Goal: Task Accomplishment & Management: Complete application form

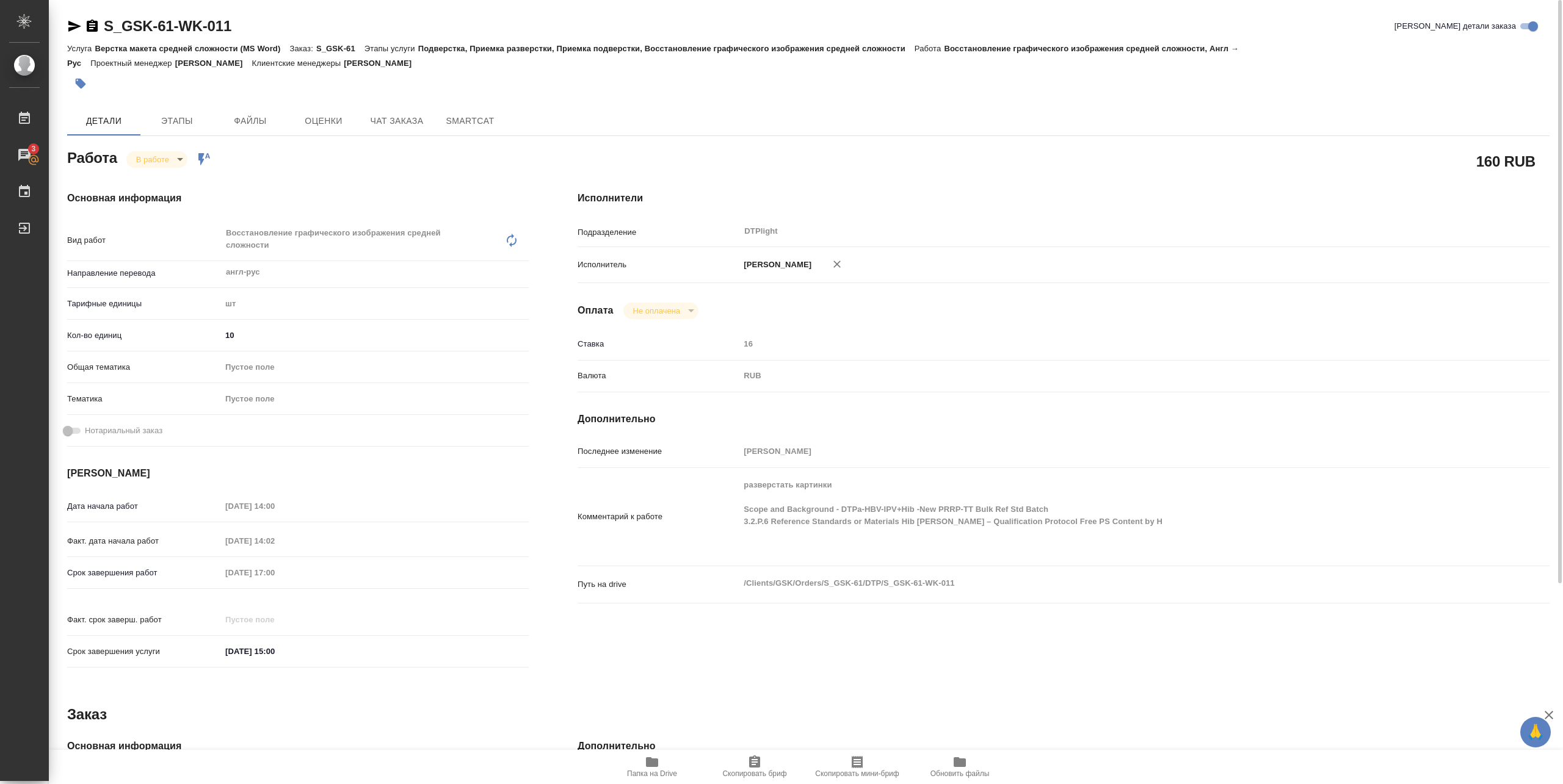
click at [650, 773] on span "Папка на Drive" at bounding box center [651, 773] width 50 height 9
click at [174, 156] on body "🙏 .cls-1 fill:#fff; AWATERA Pankina Anna Работы 3 Чаты График Выйти S_GSK-61-WK…" at bounding box center [782, 392] width 1563 height 784
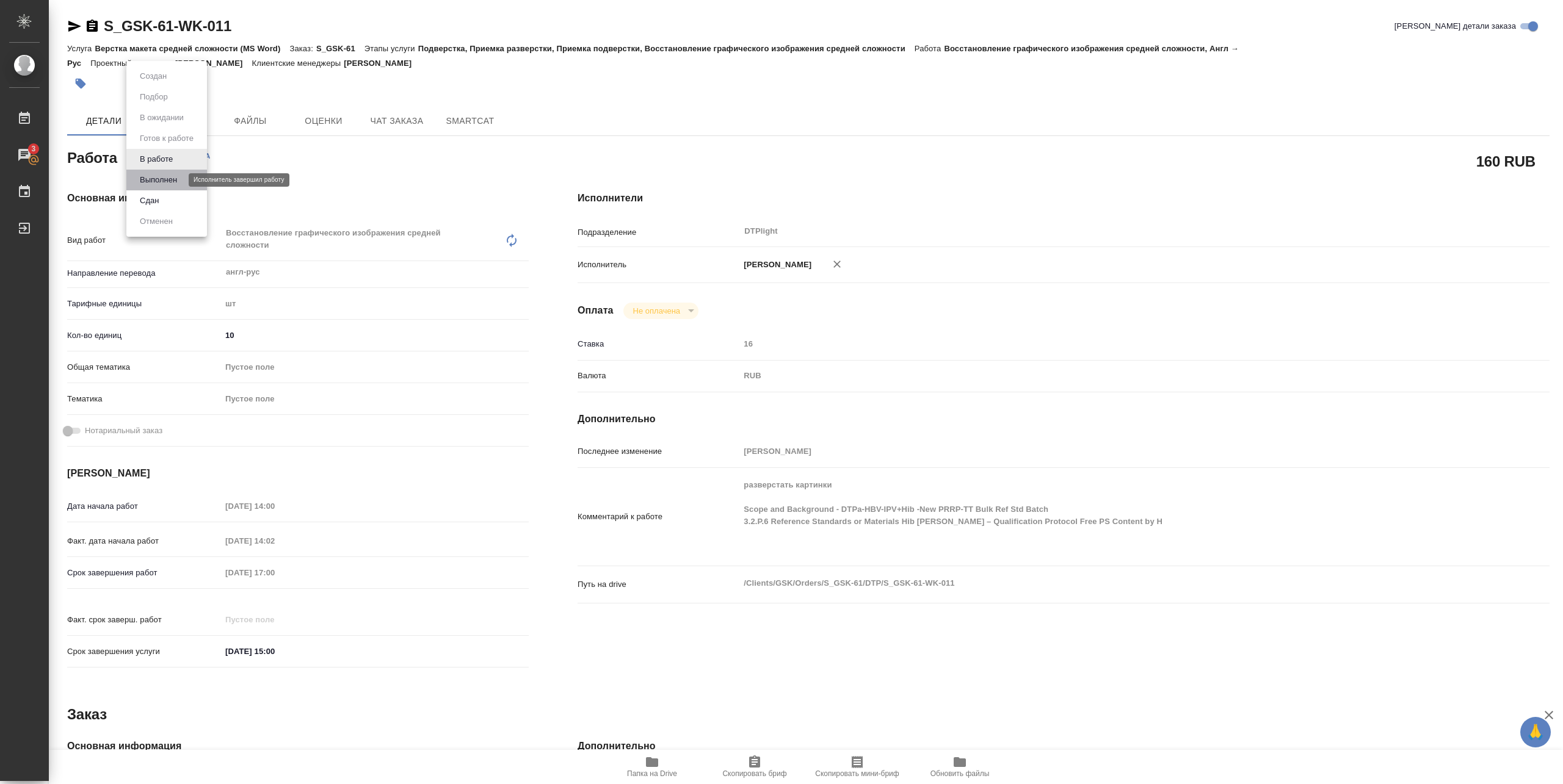
click at [164, 178] on button "Выполнен" at bounding box center [158, 180] width 45 height 14
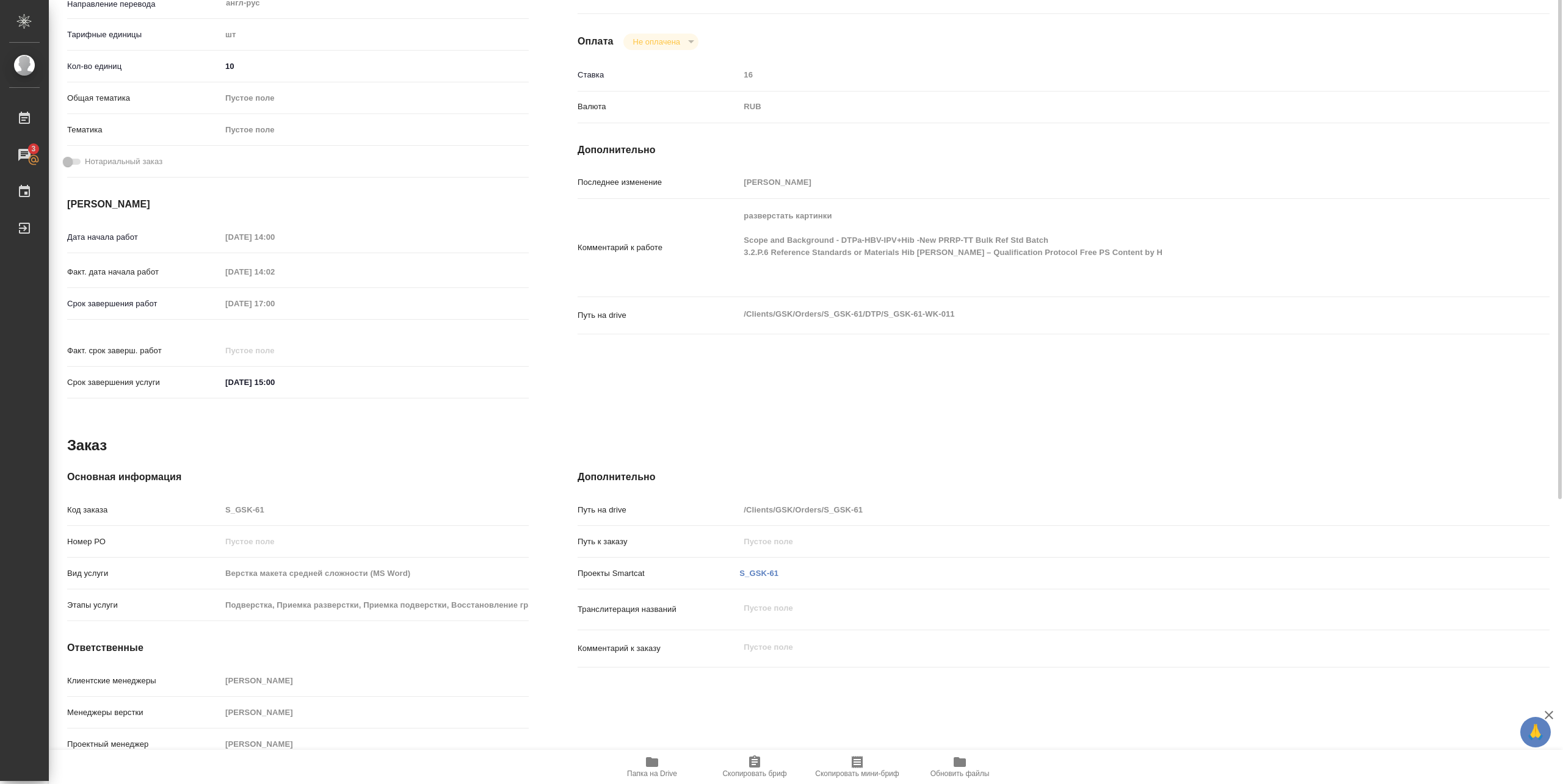
scroll to position [25, 0]
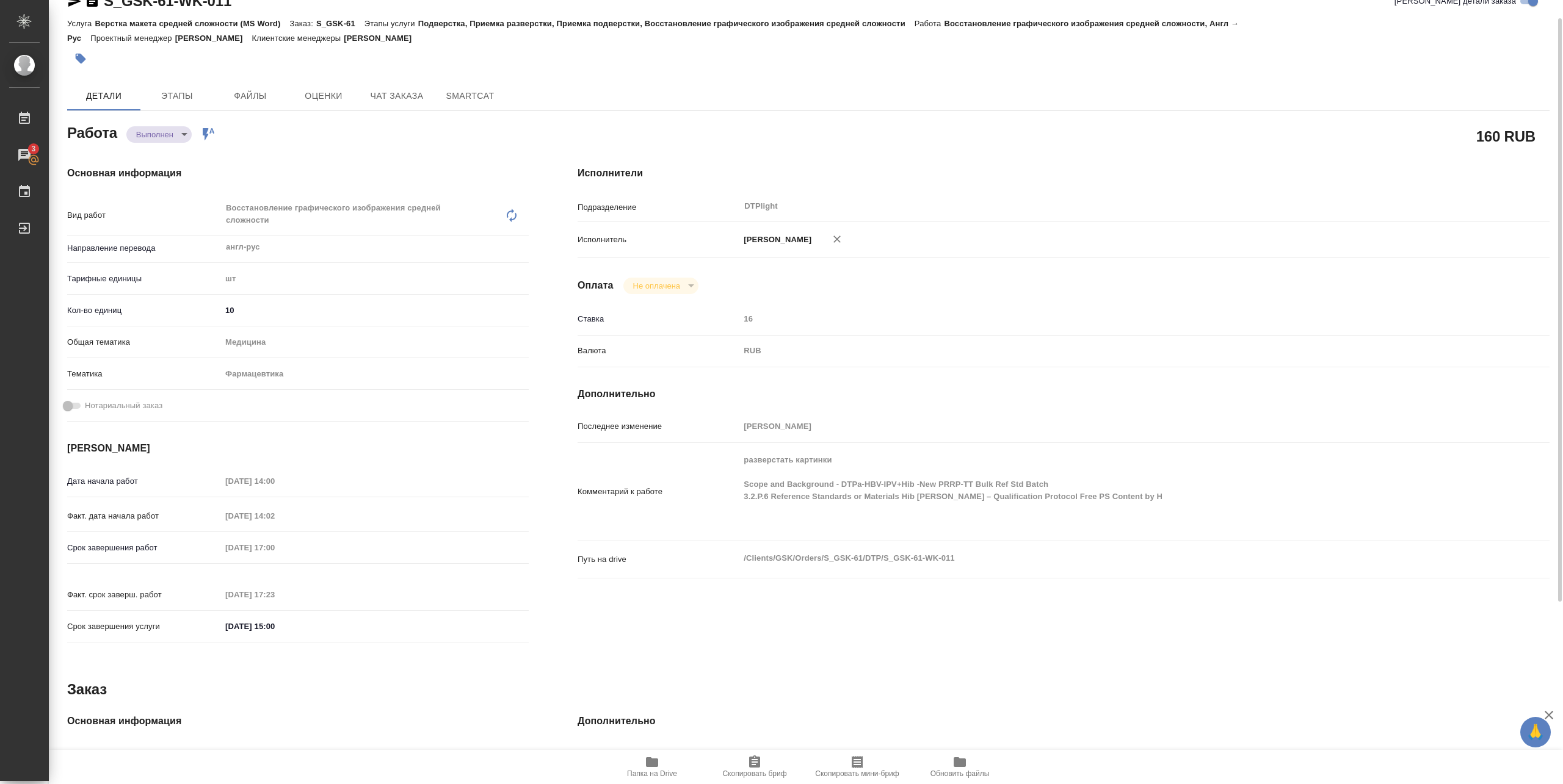
type textarea "x"
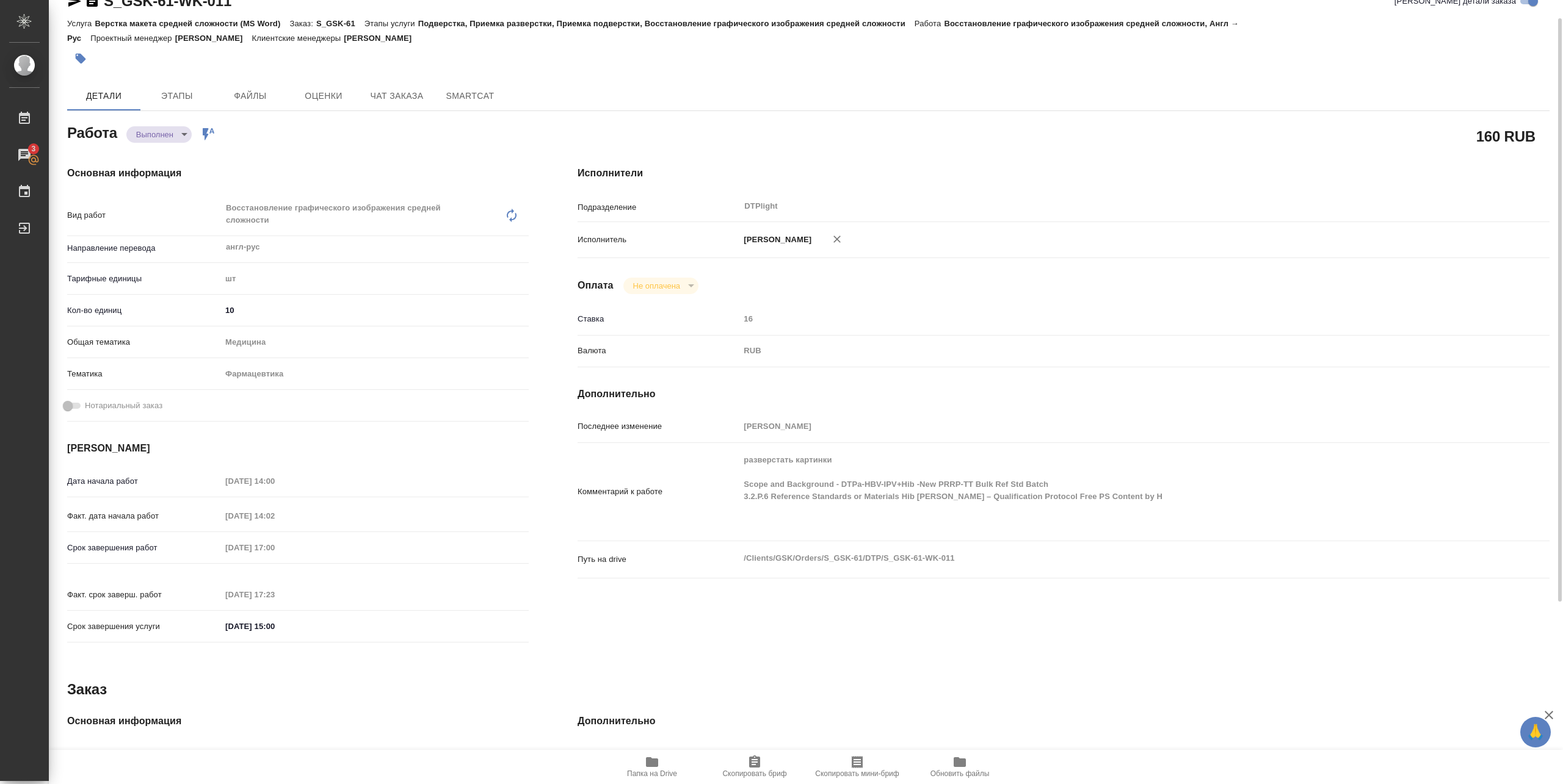
type textarea "x"
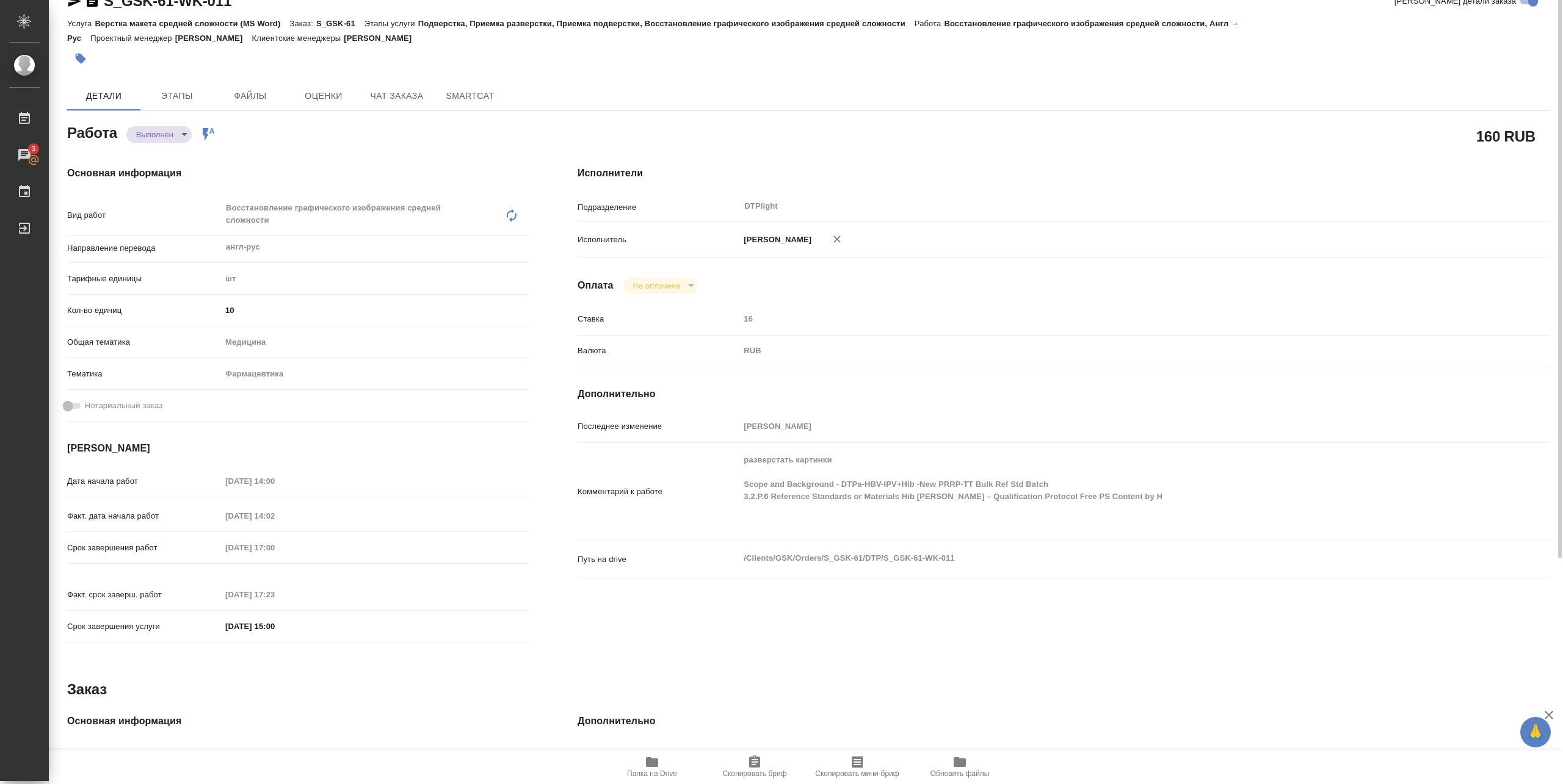
scroll to position [0, 0]
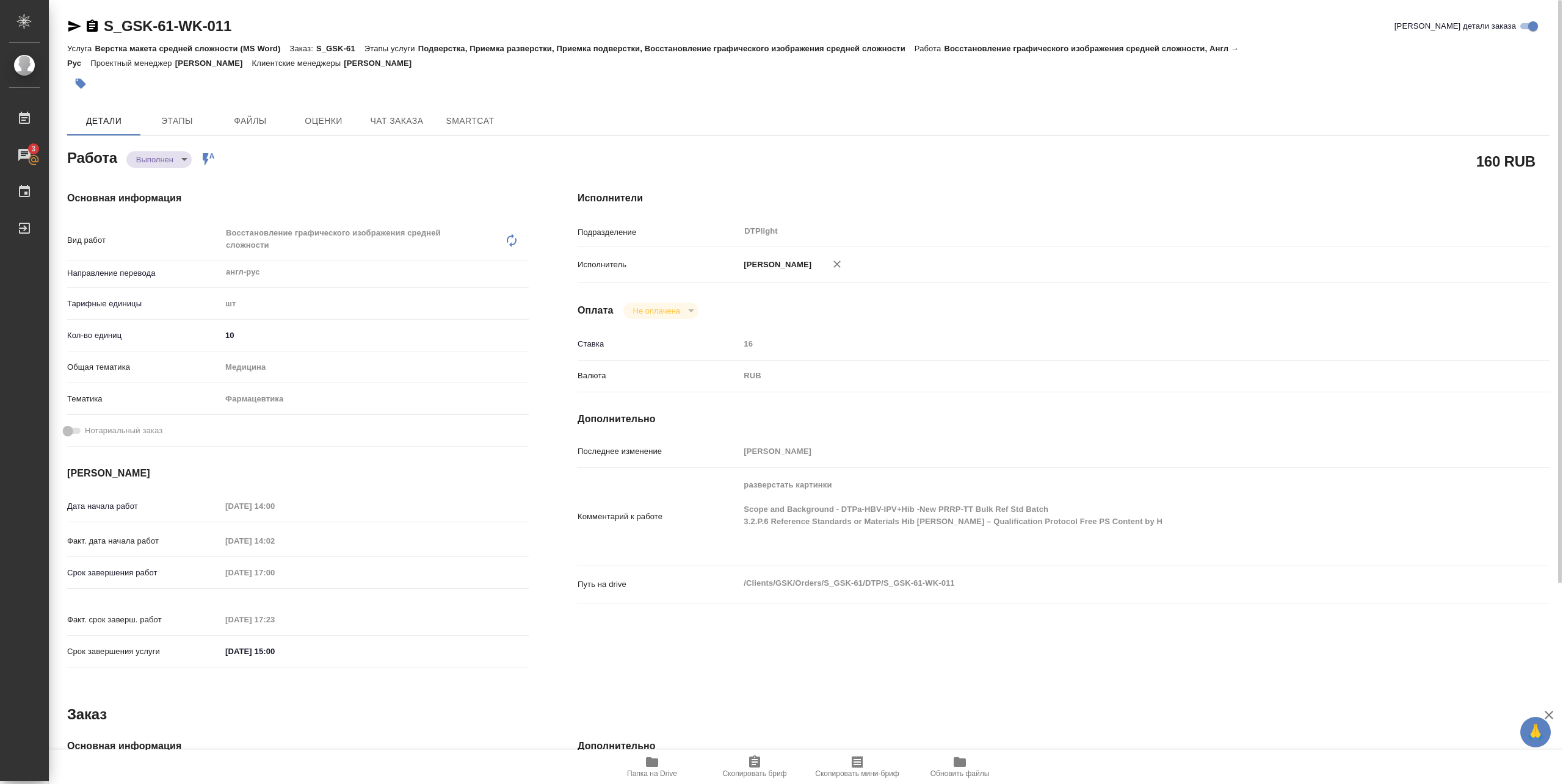
type textarea "x"
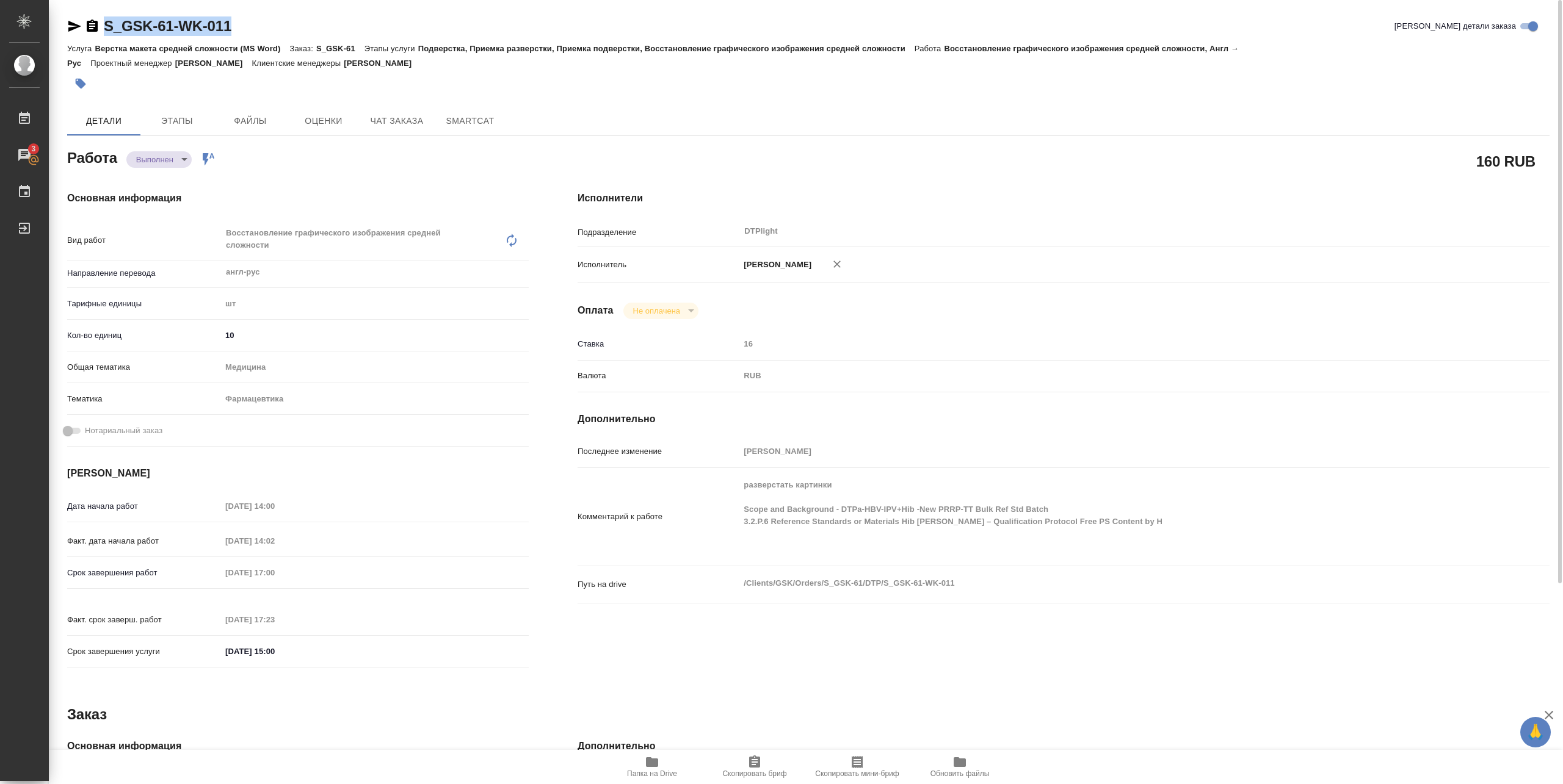
drag, startPoint x: 103, startPoint y: 37, endPoint x: 238, endPoint y: 35, distance: 135.0
click at [236, 35] on div "S_GSK-61-WK-011 Кратко детали заказа" at bounding box center [808, 29] width 1481 height 25
copy link "S_GSK-61-WK-011"
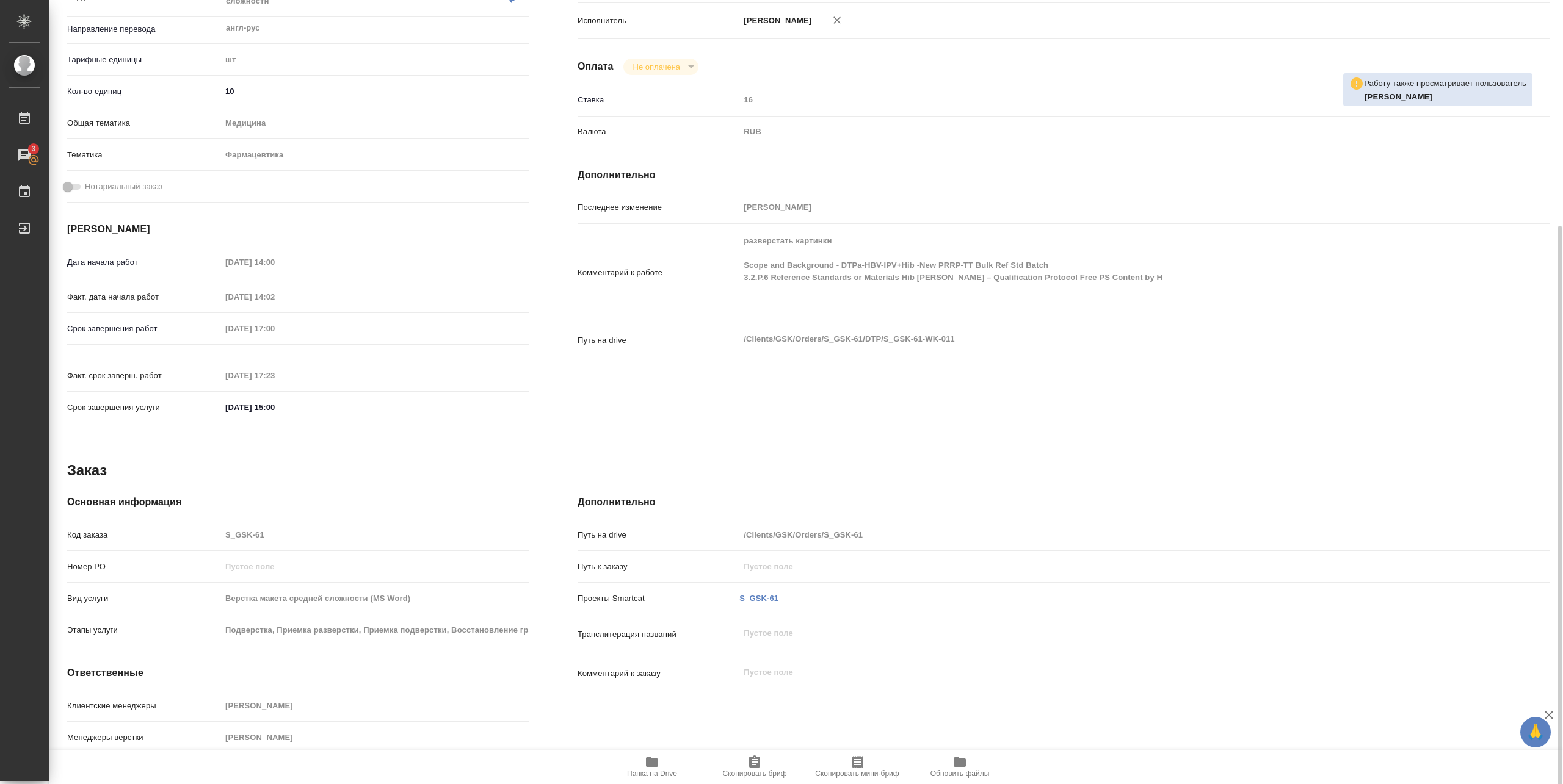
scroll to position [269, 0]
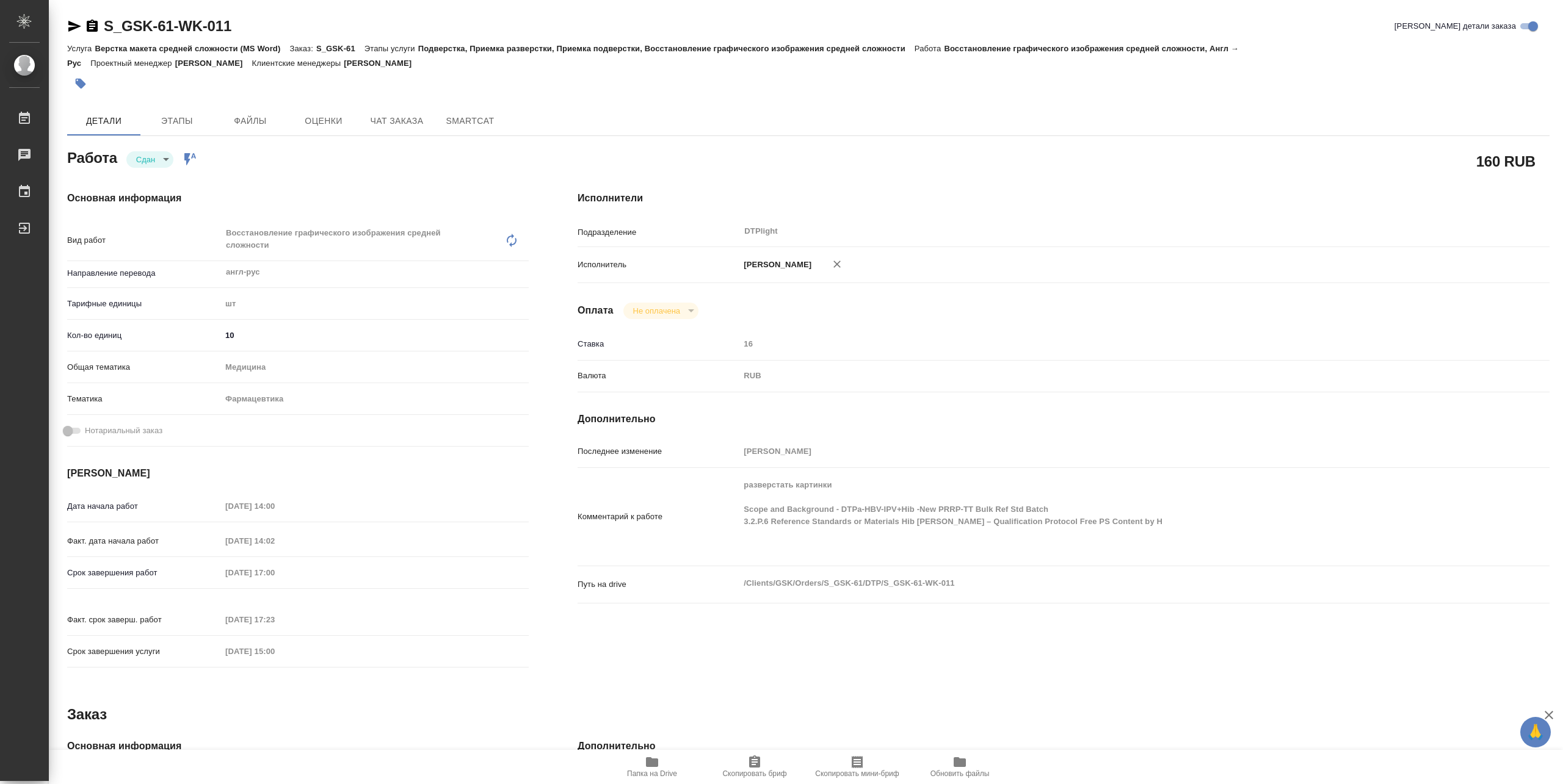
type textarea "x"
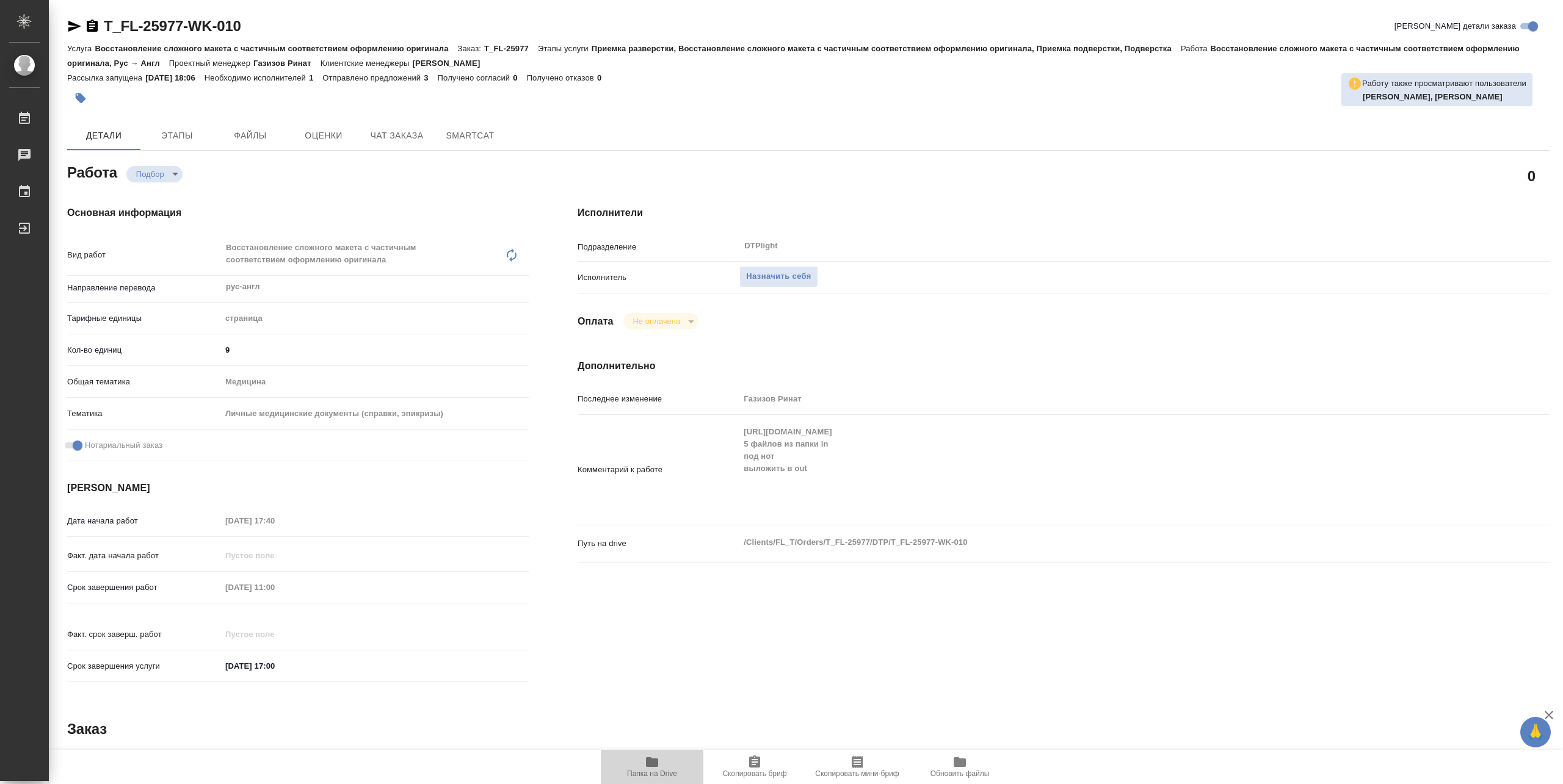
click at [669, 765] on span "Папка на Drive" at bounding box center [651, 765] width 87 height 23
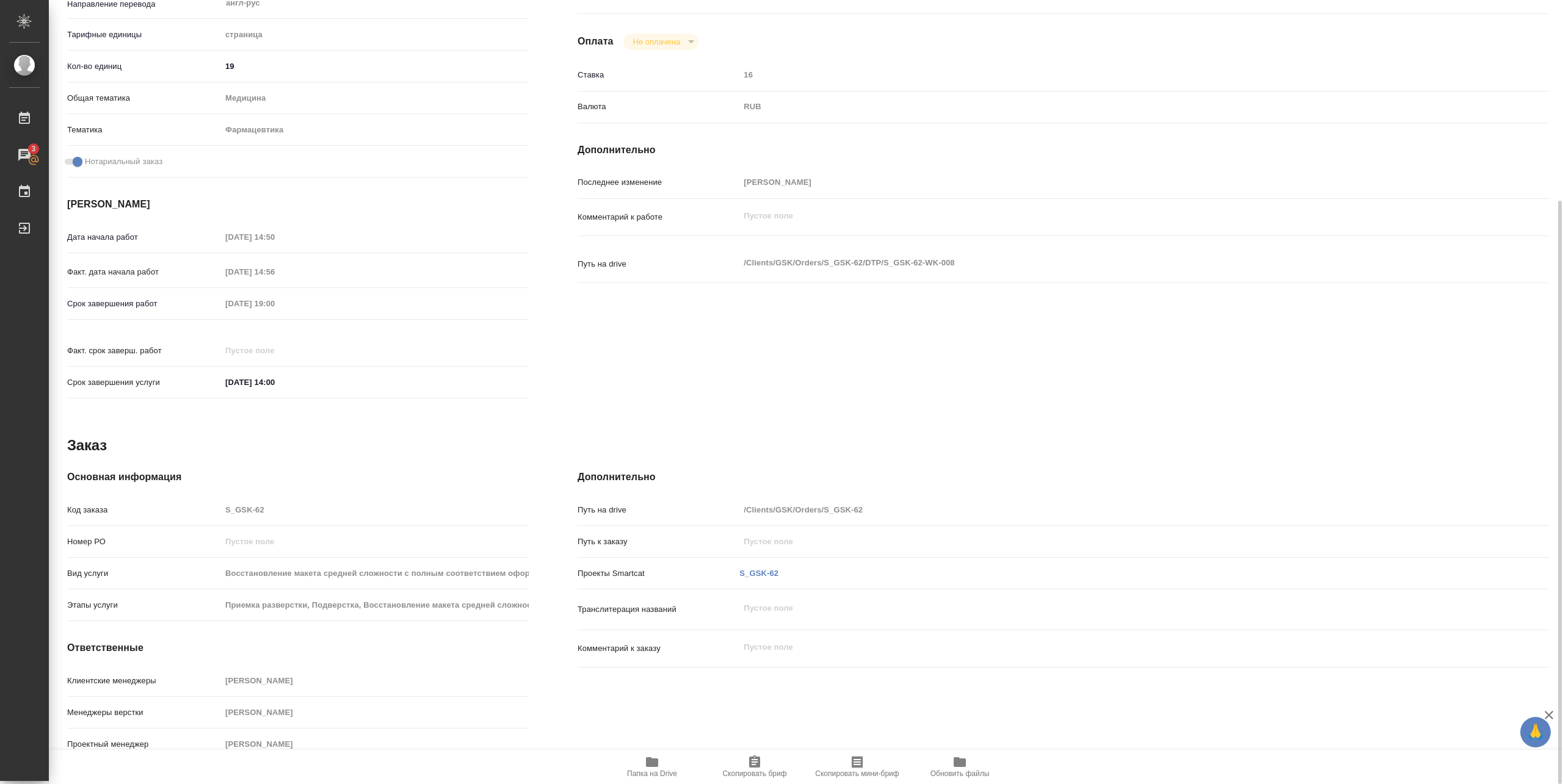
scroll to position [25, 0]
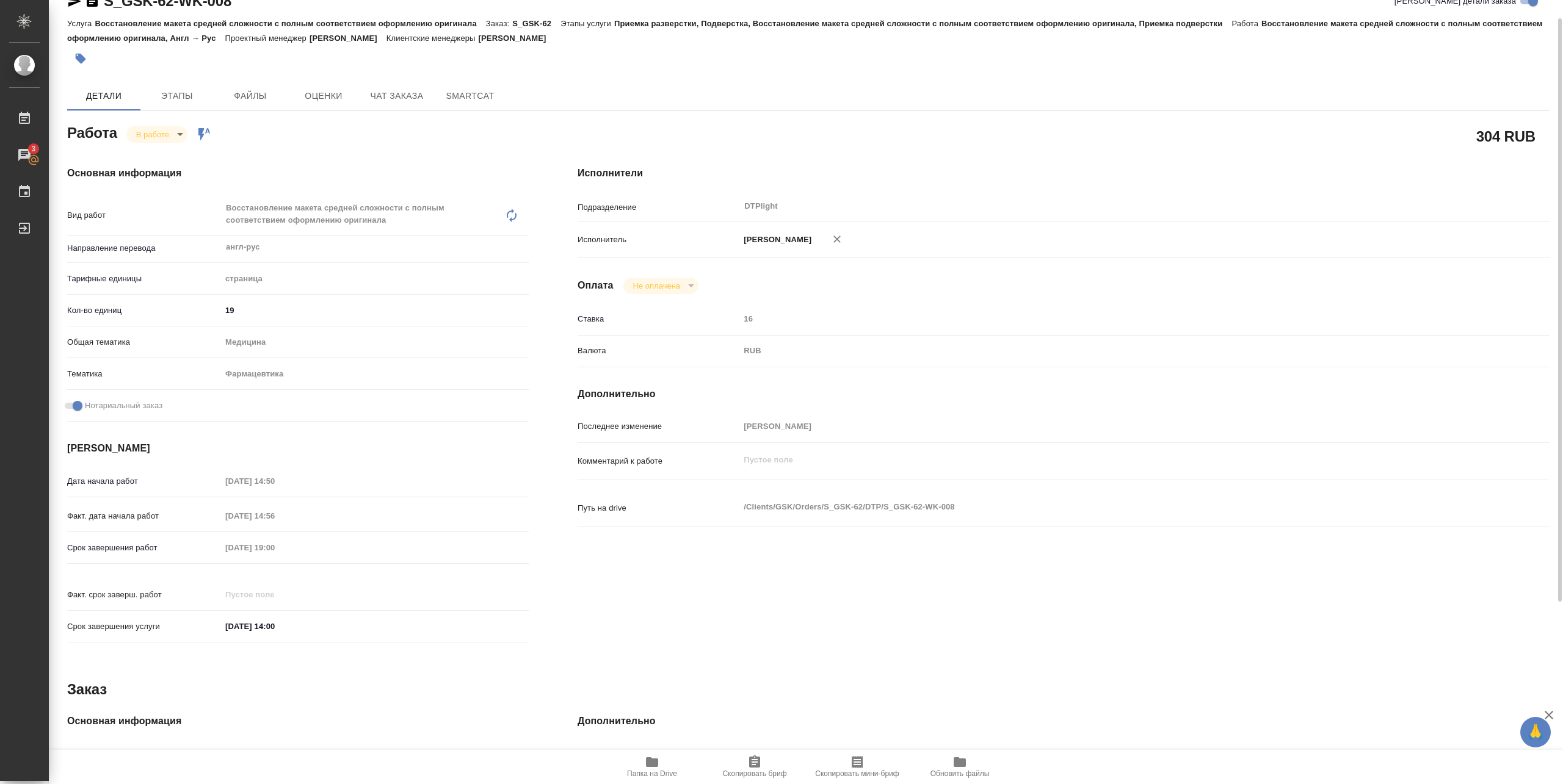
click at [157, 129] on body "🙏 .cls-1 fill:#fff; AWATERA [PERSON_NAME] 3 Чаты График Выйти S_GSK-62-WK-008 К…" at bounding box center [782, 392] width 1563 height 784
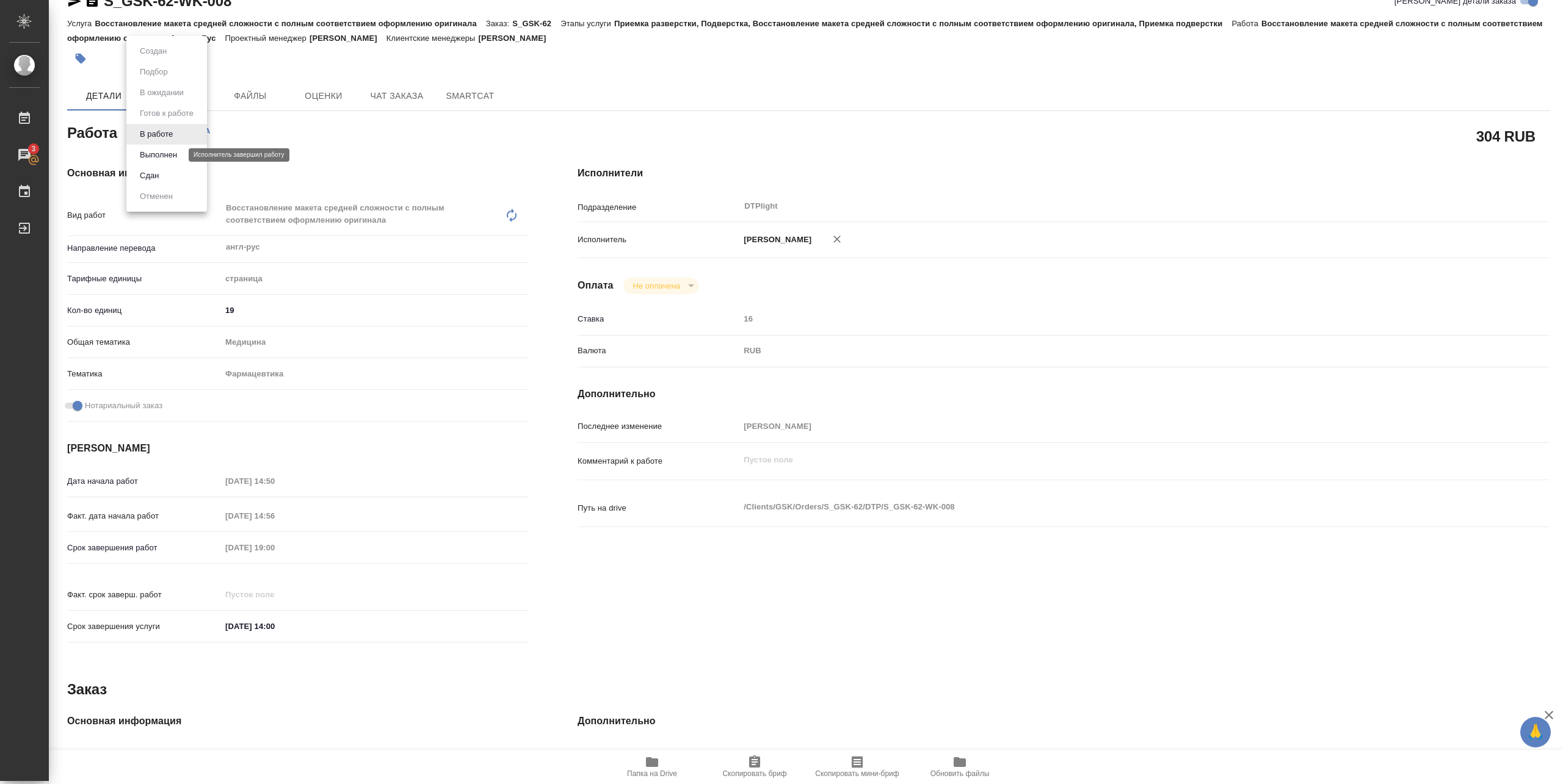
click at [157, 154] on button "Выполнен" at bounding box center [158, 155] width 45 height 14
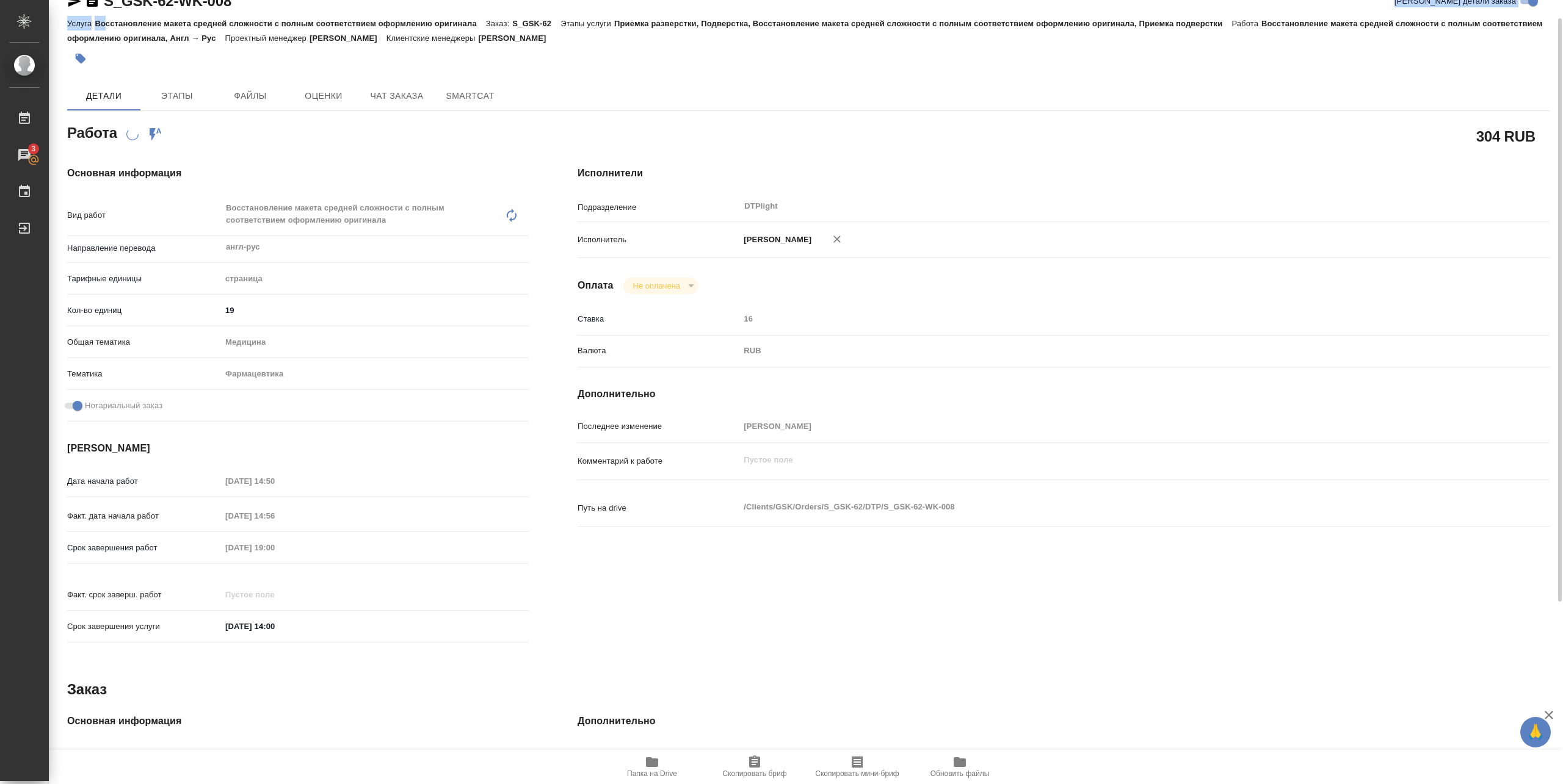
drag, startPoint x: 106, startPoint y: 15, endPoint x: 288, endPoint y: 11, distance: 182.0
click at [288, 10] on div "S_GSK-62-WK-008 Кратко детали заказа Услуга Восстановление макета средней сложн…" at bounding box center [808, 31] width 1481 height 80
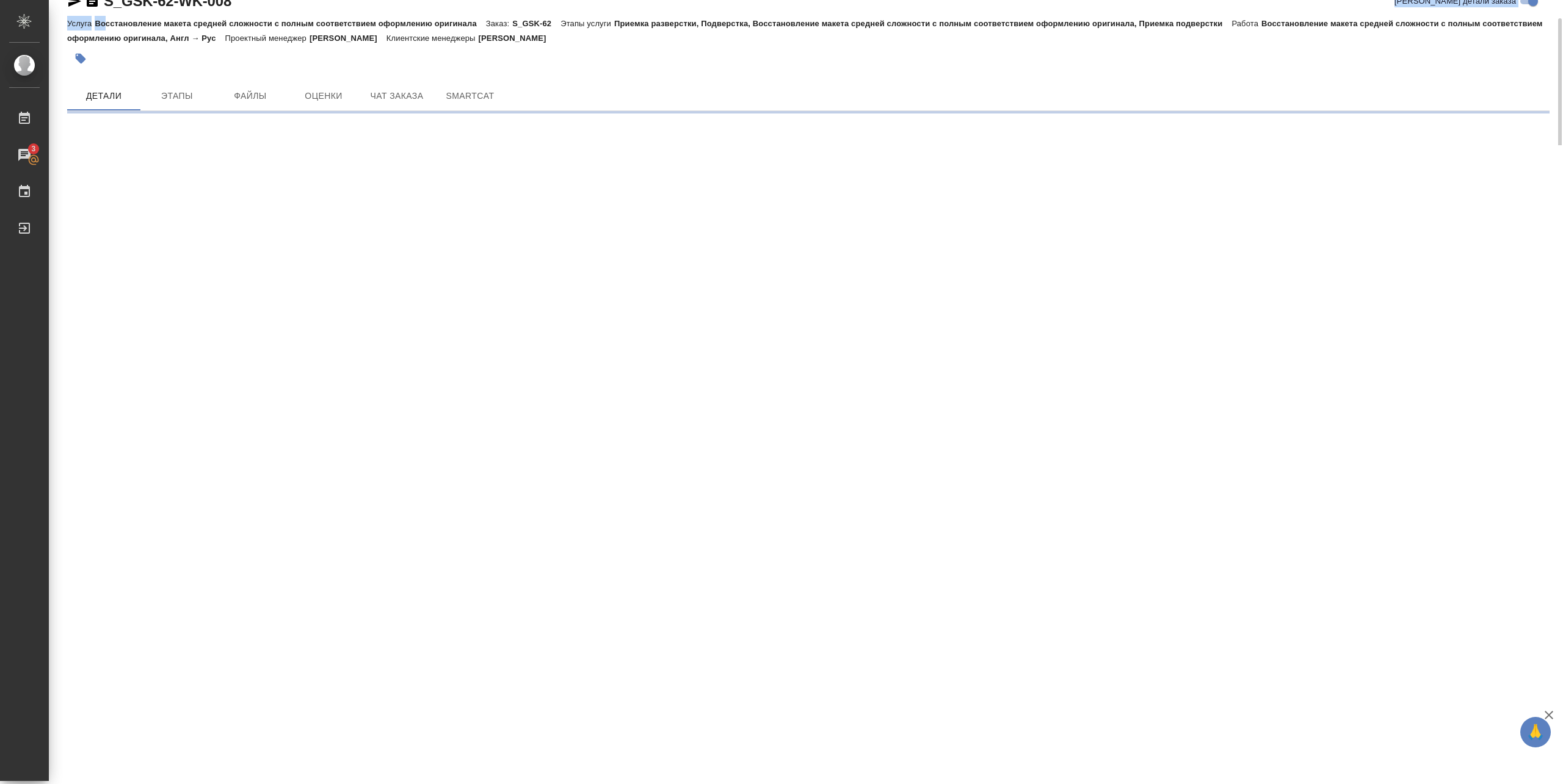
scroll to position [0, 0]
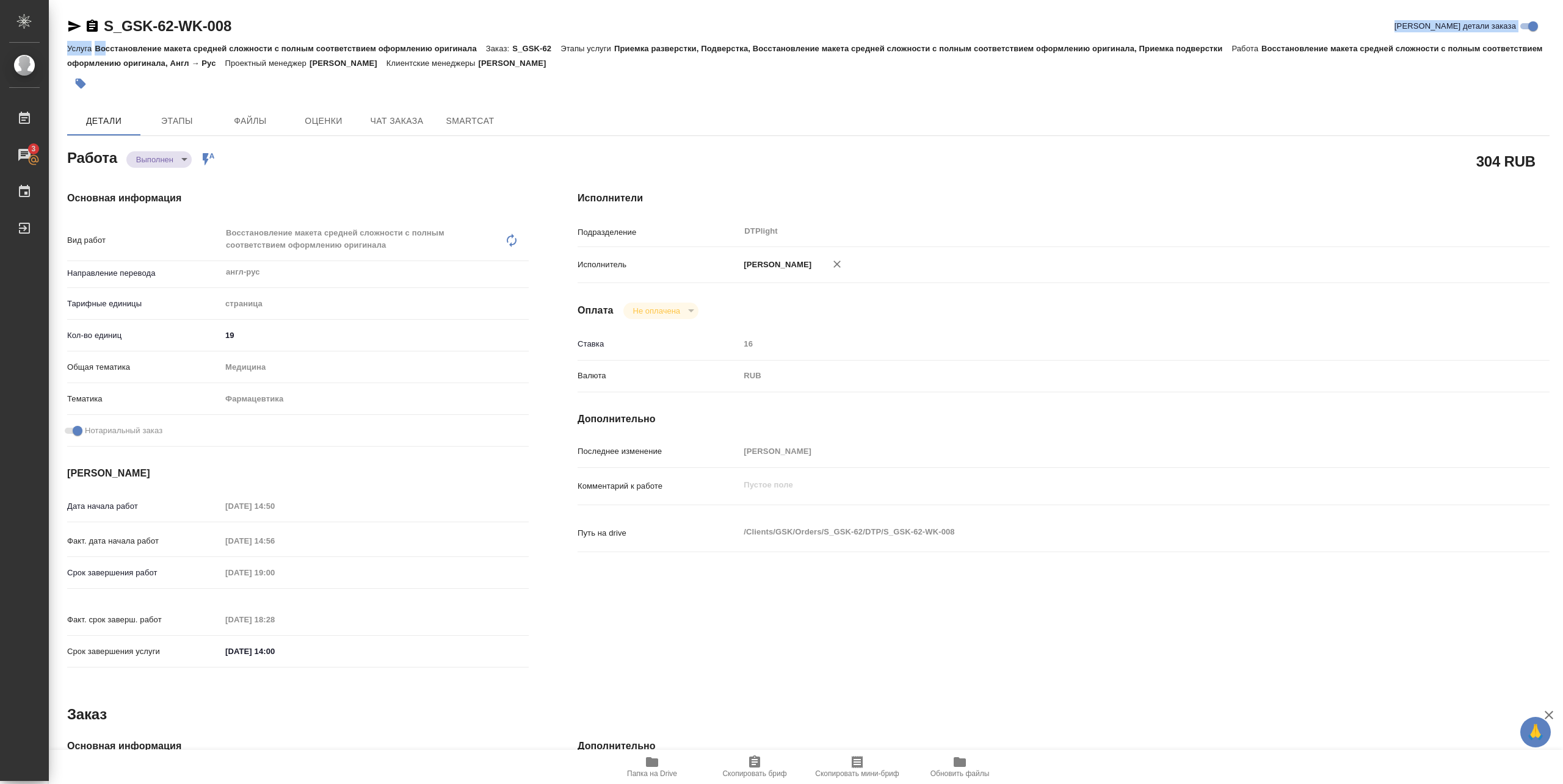
type textarea "x"
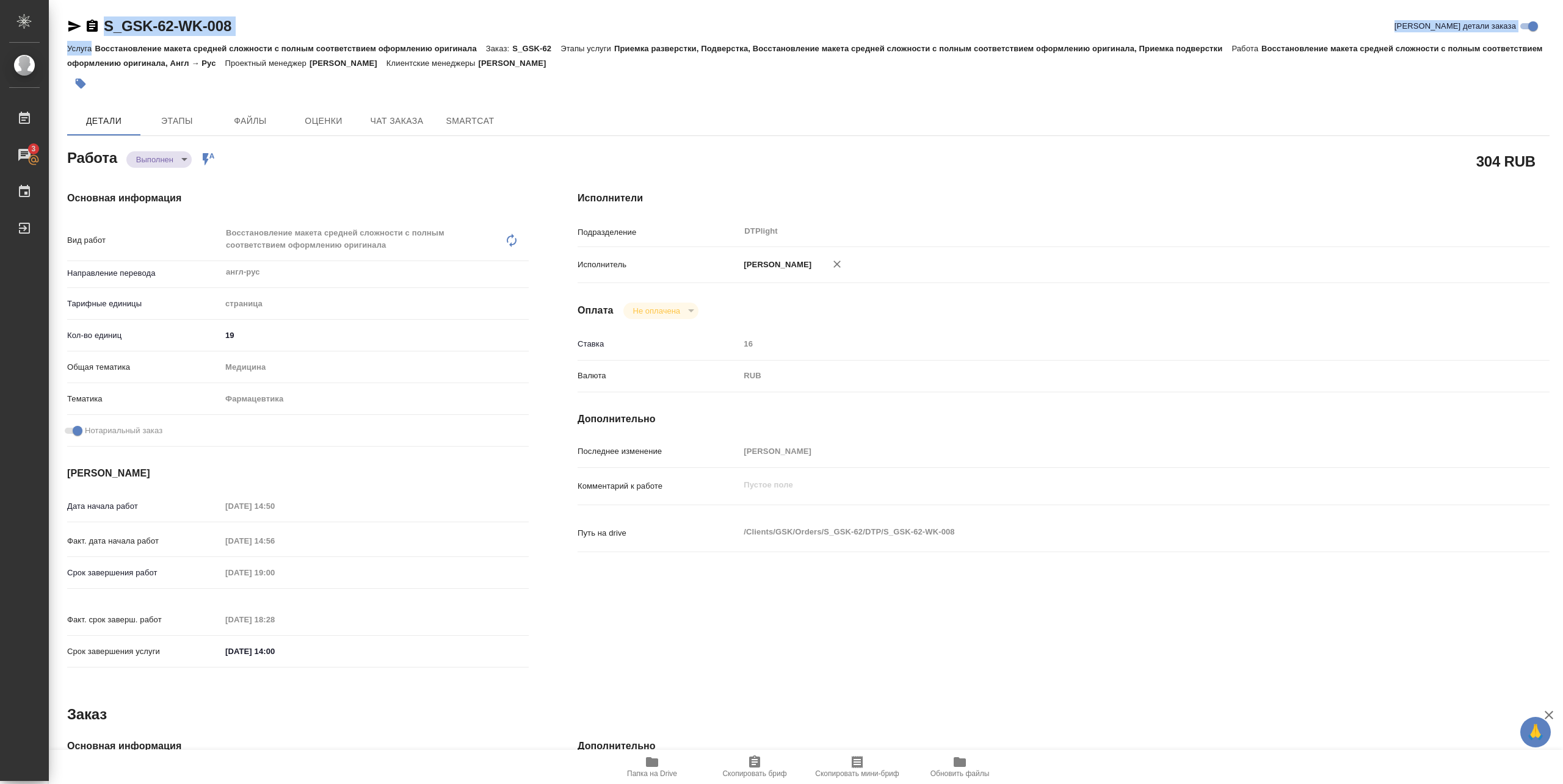
type textarea "x"
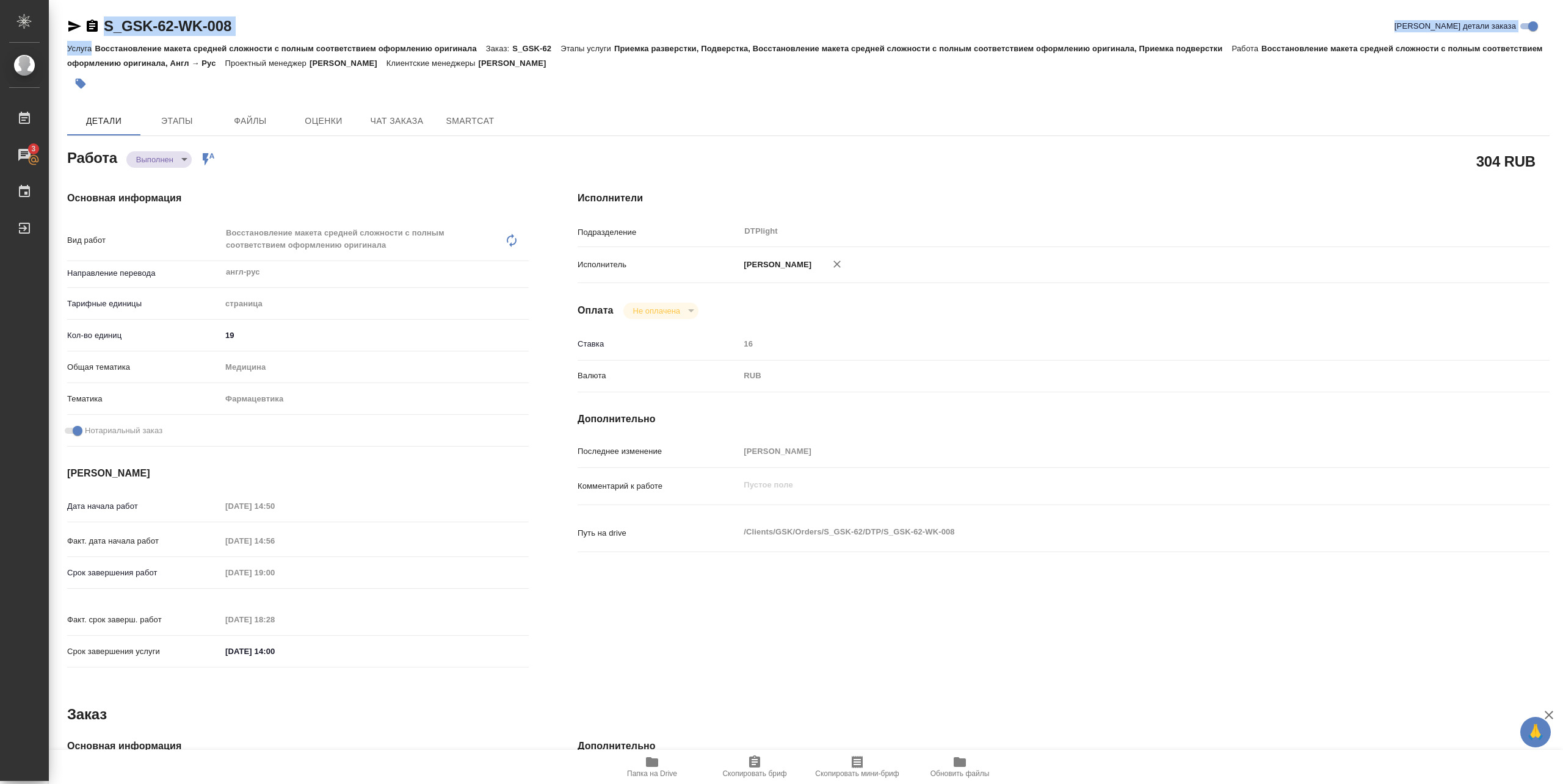
click at [282, 18] on div "S_GSK-62-WK-008 Кратко детали заказа" at bounding box center [808, 27] width 1481 height 20
type textarea "x"
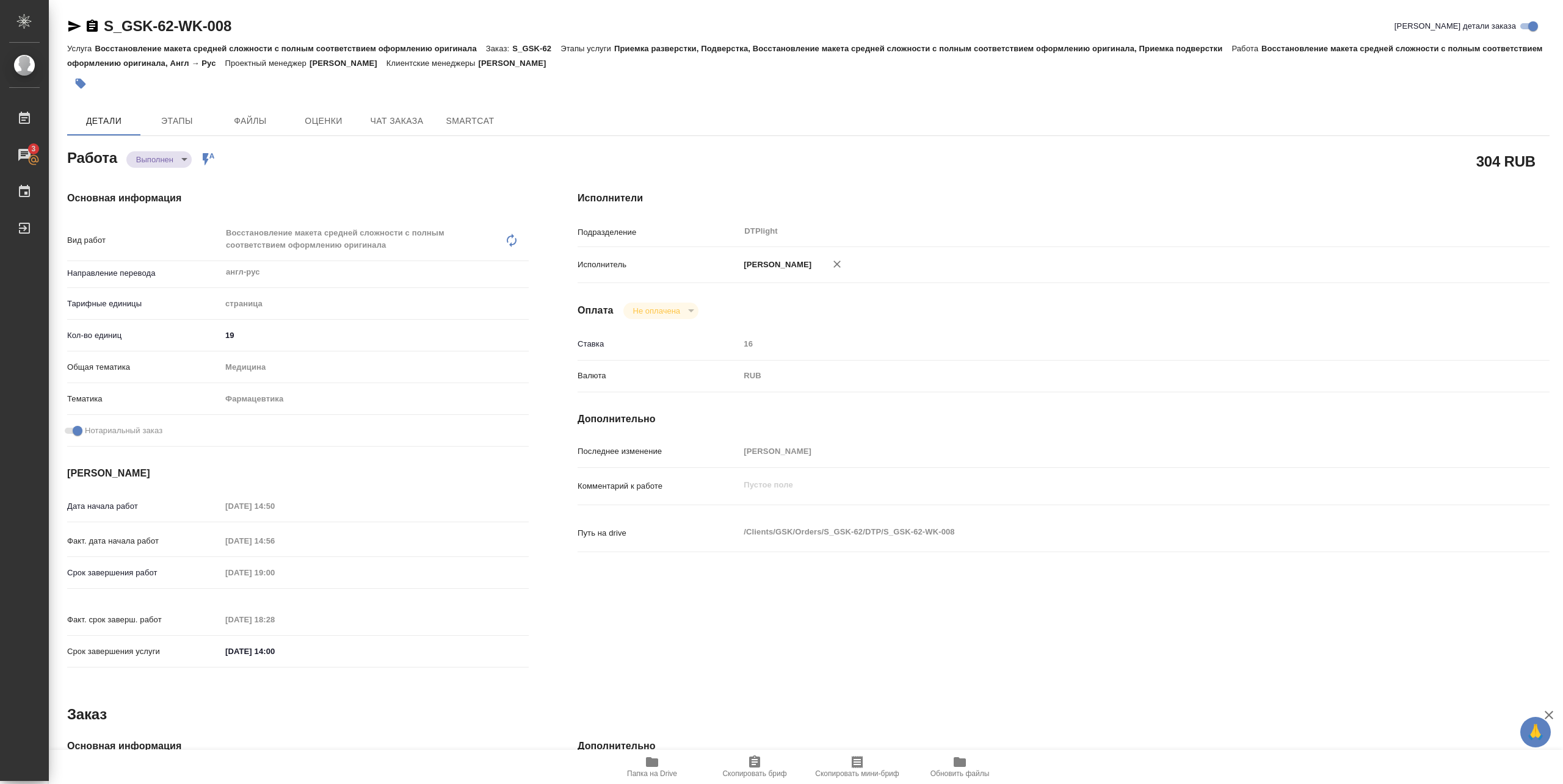
type textarea "x"
drag, startPoint x: 257, startPoint y: 33, endPoint x: 105, endPoint y: 36, distance: 152.0
click at [105, 36] on div "S_GSK-62-WK-008 Кратко детали заказа" at bounding box center [808, 27] width 1481 height 20
copy link "S_GSK-62-WK-008"
type textarea "x"
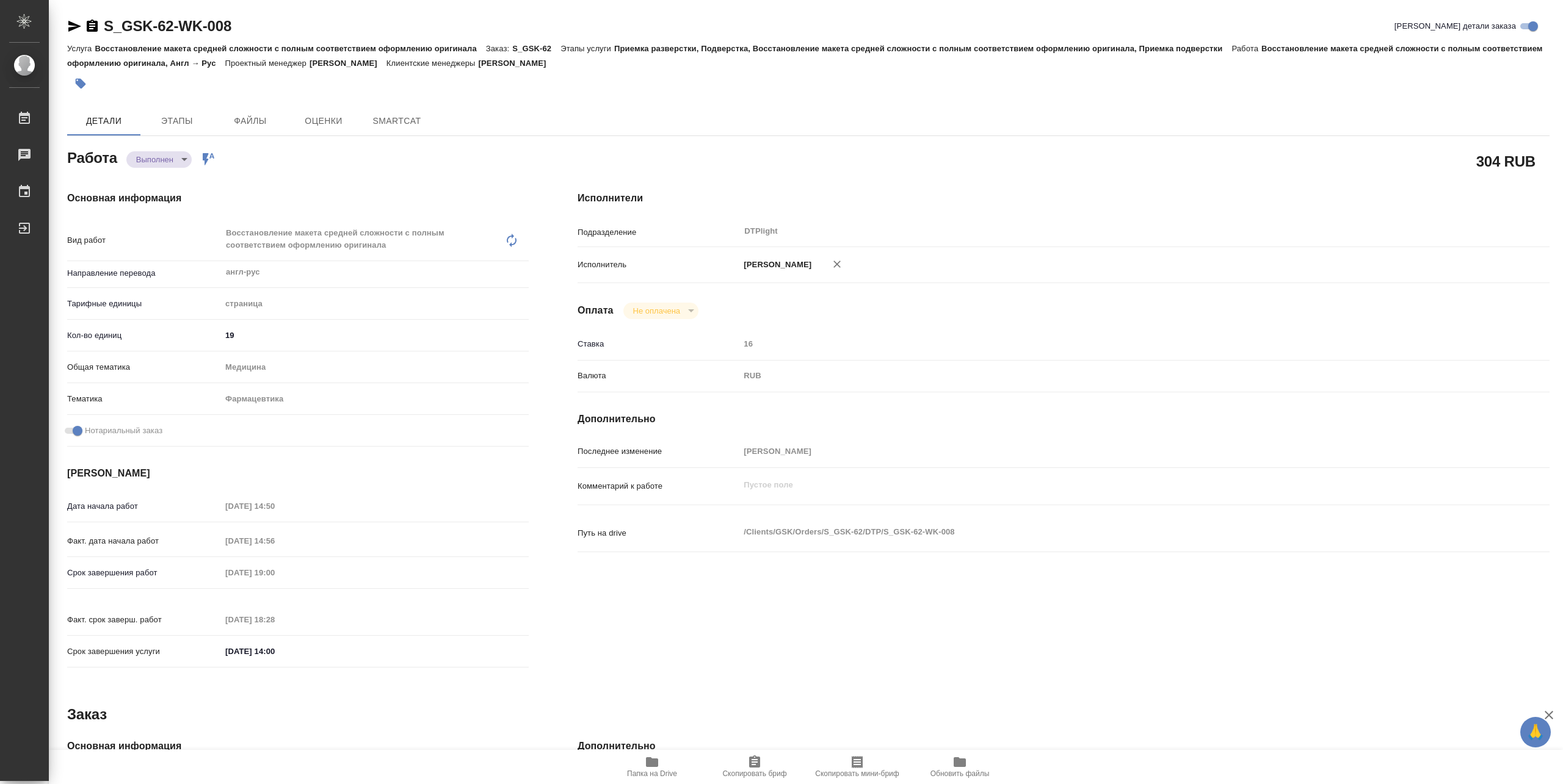
type textarea "x"
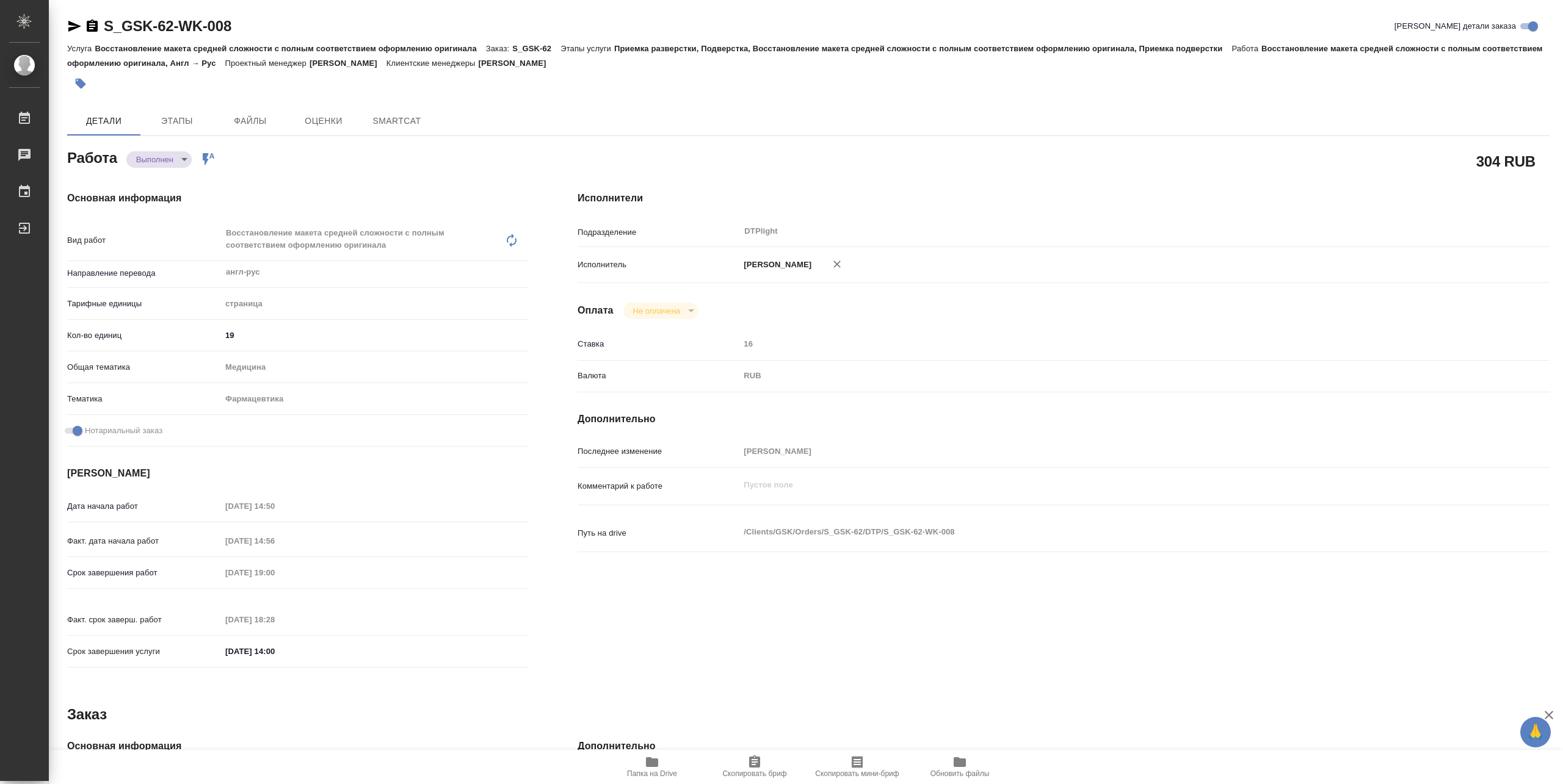
type textarea "x"
